Goal: Find specific page/section: Find specific page/section

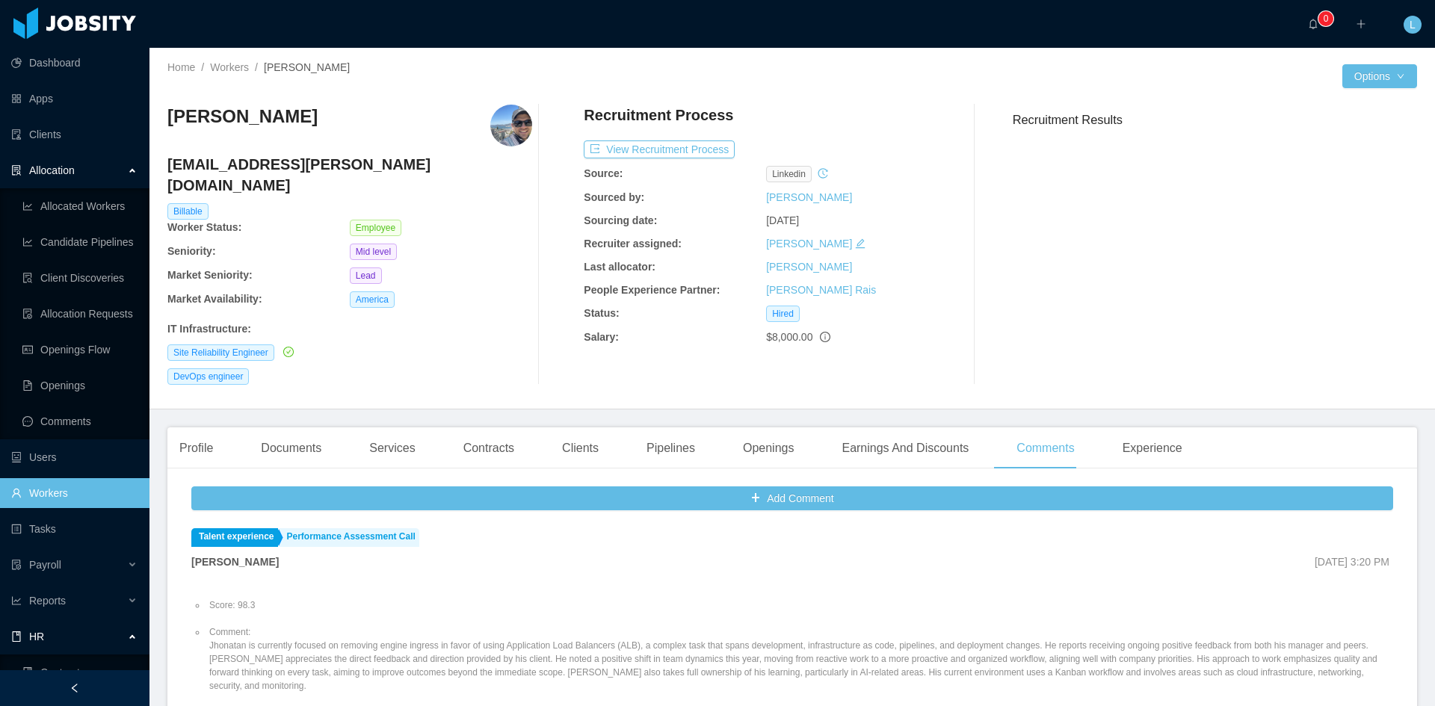
click at [63, 221] on ul "Allocated Workers Candidate Pipelines Client Discoveries Allocation Requests Op…" at bounding box center [74, 313] width 149 height 251
click at [62, 219] on link "Allocated Workers" at bounding box center [79, 206] width 115 height 30
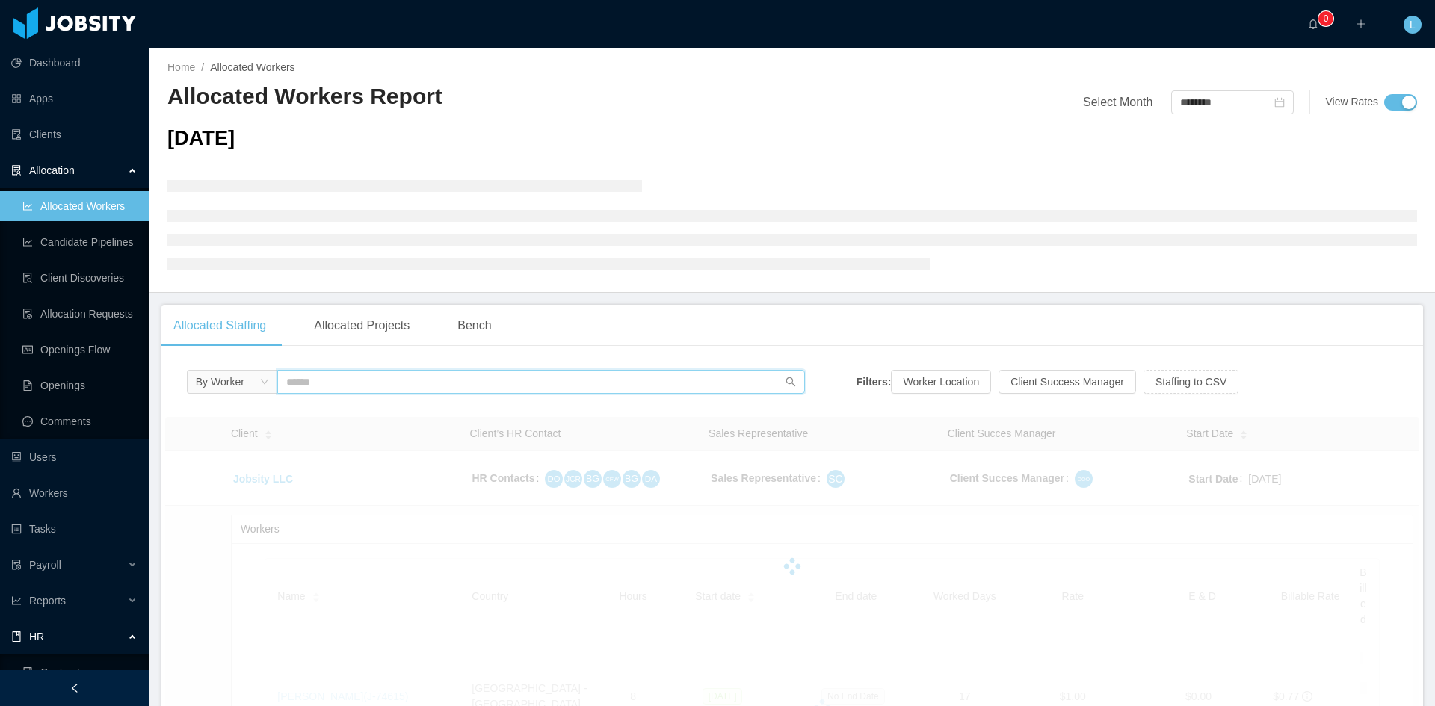
click at [381, 386] on input "text" at bounding box center [541, 382] width 528 height 24
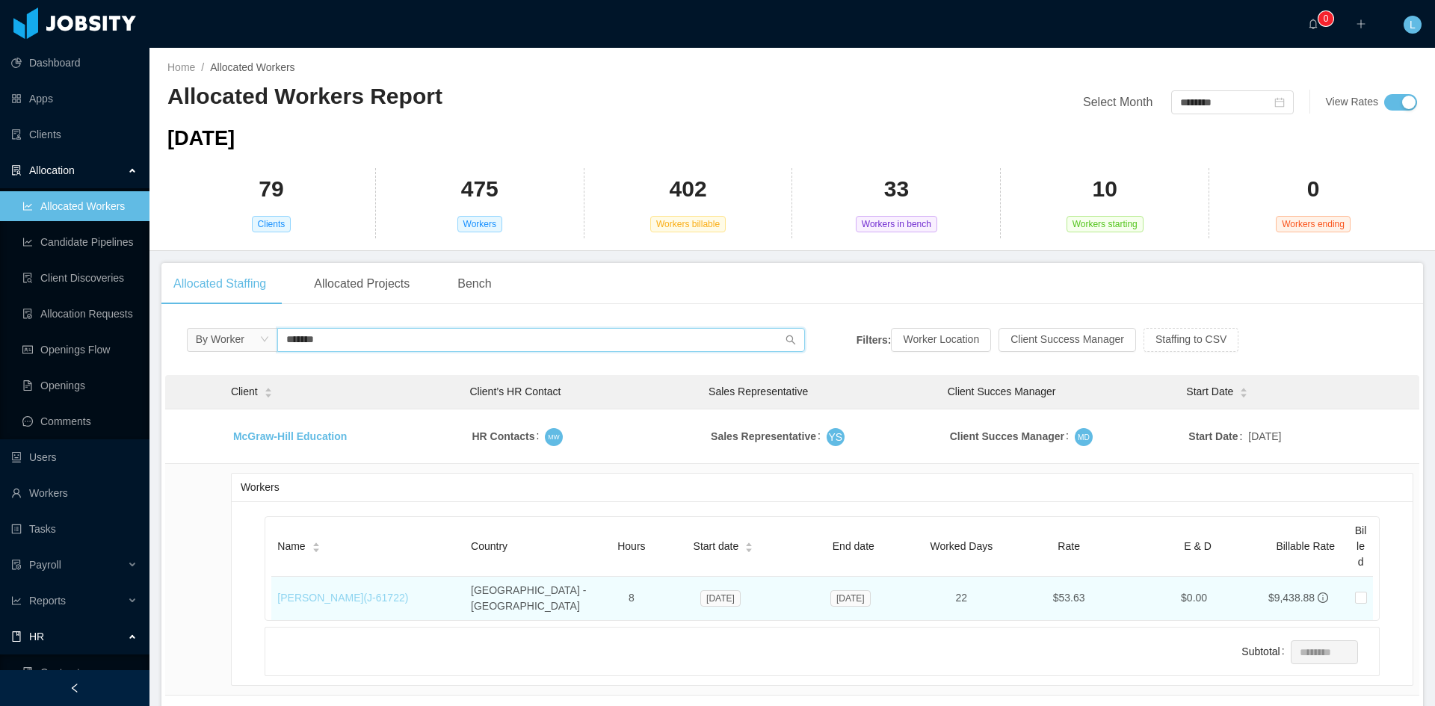
type input "*******"
click at [355, 592] on link "[PERSON_NAME] (J- 61722 )" at bounding box center [342, 598] width 131 height 12
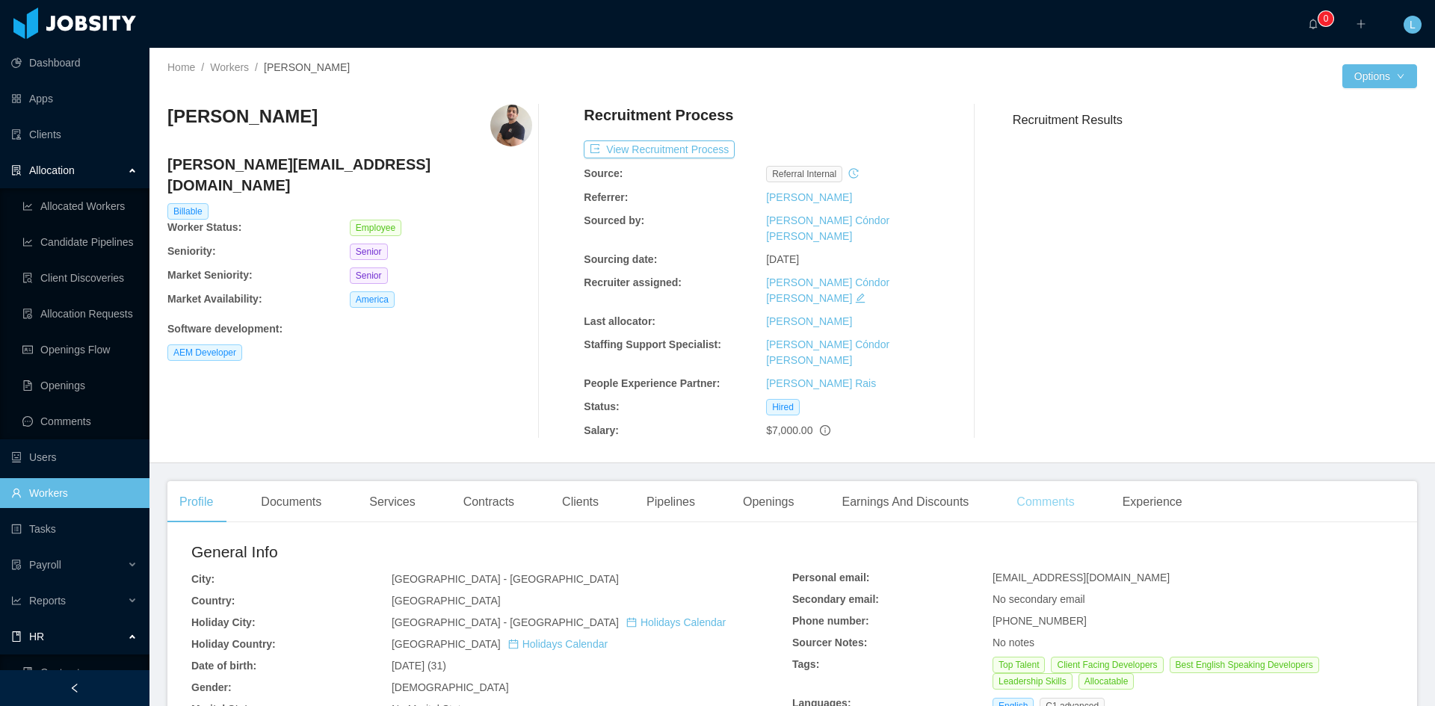
click at [1016, 481] on div "Comments" at bounding box center [1044, 502] width 81 height 42
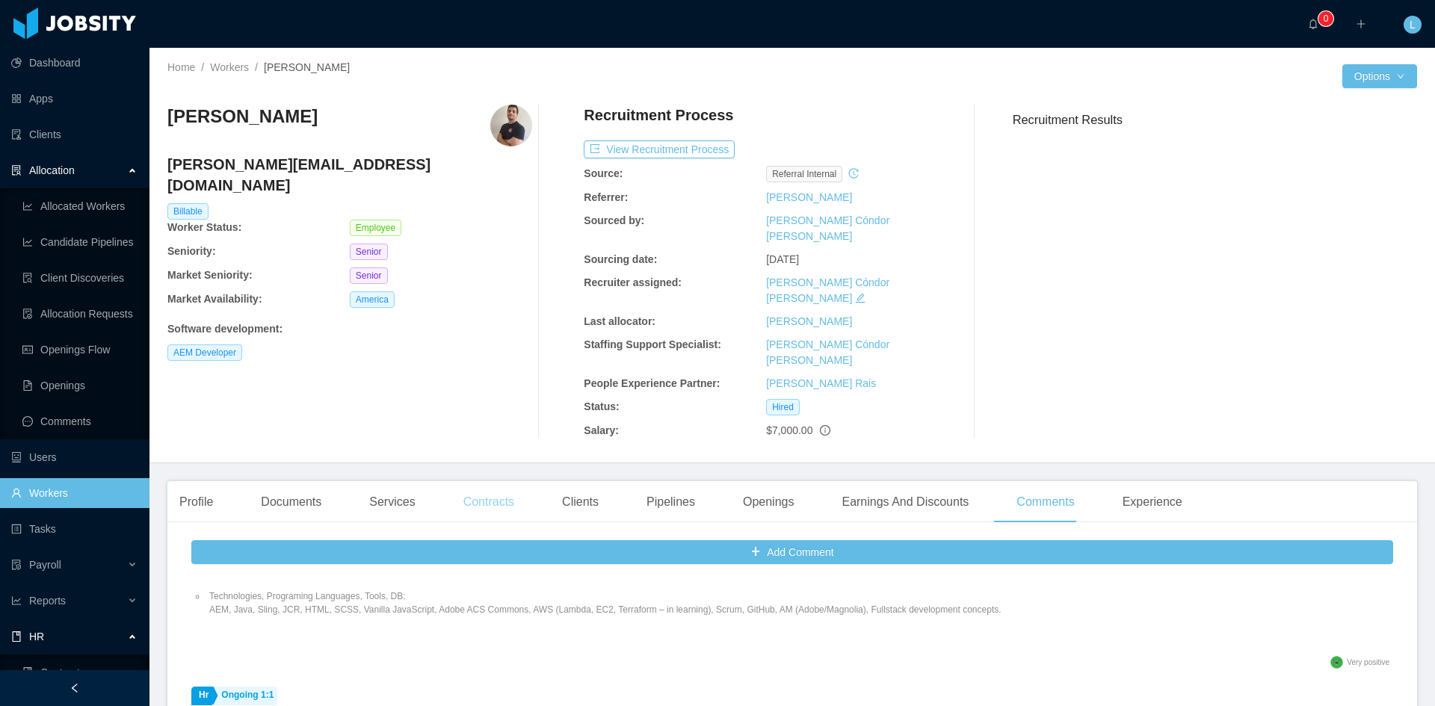
click at [473, 481] on div "Contracts" at bounding box center [488, 502] width 75 height 42
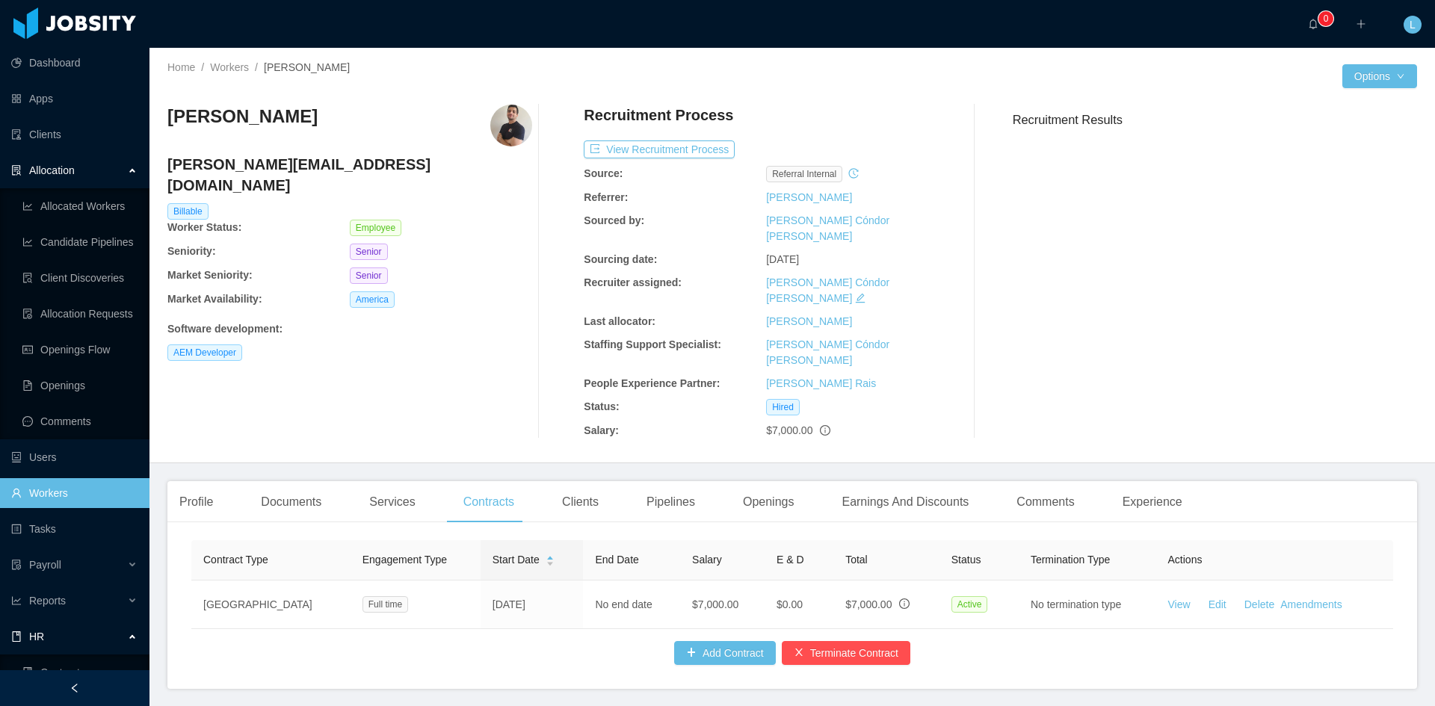
click at [880, 31] on div "··· 0 ··· ··· L ···" at bounding box center [718, 24] width 1438 height 48
